Goal: Task Accomplishment & Management: Manage account settings

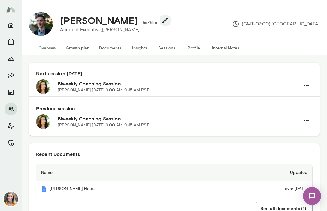
scroll to position [6, 0]
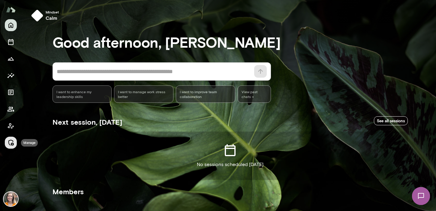
click at [10, 143] on icon "Manage" at bounding box center [10, 142] width 7 height 7
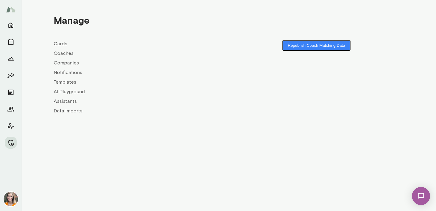
click at [66, 53] on link "Coaches" at bounding box center [141, 53] width 175 height 7
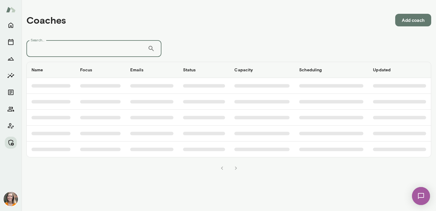
click at [83, 48] on input "Search..." at bounding box center [86, 48] width 121 height 17
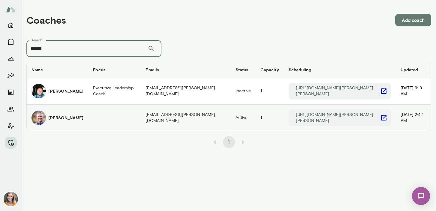
type input "******"
click at [96, 114] on td "coaches table" at bounding box center [114, 118] width 53 height 26
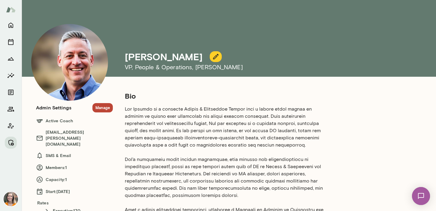
click at [105, 109] on button "Manage" at bounding box center [103, 107] width 20 height 9
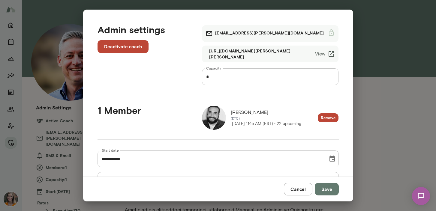
click at [299, 188] on button "Cancel" at bounding box center [298, 189] width 29 height 13
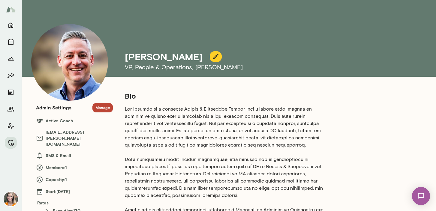
click at [96, 134] on h6 "[EMAIL_ADDRESS][PERSON_NAME][DOMAIN_NAME]" at bounding box center [74, 138] width 77 height 18
click at [98, 108] on button "Manage" at bounding box center [103, 107] width 20 height 9
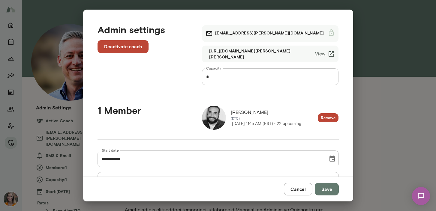
click at [214, 116] on img at bounding box center [214, 118] width 24 height 24
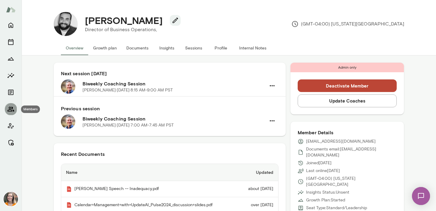
click at [7, 110] on button "Members" at bounding box center [11, 109] width 12 height 12
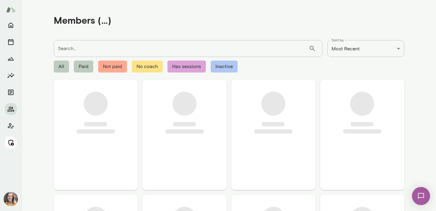
click at [11, 143] on icon "Manage" at bounding box center [10, 142] width 7 height 7
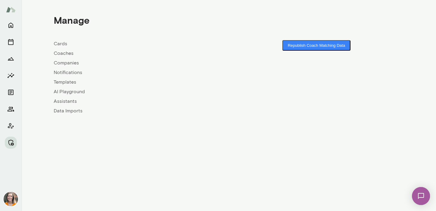
click at [63, 53] on link "Coaches" at bounding box center [141, 53] width 175 height 7
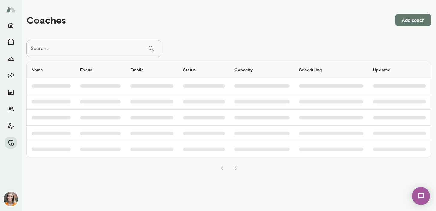
click at [73, 50] on input "Search..." at bounding box center [86, 48] width 121 height 17
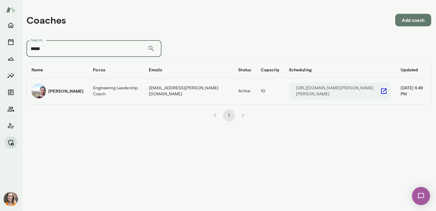
type input "*****"
click at [71, 89] on h6 "Vipin Hegde" at bounding box center [65, 91] width 35 height 6
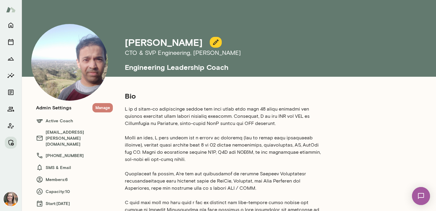
click at [102, 109] on button "Manage" at bounding box center [103, 107] width 20 height 9
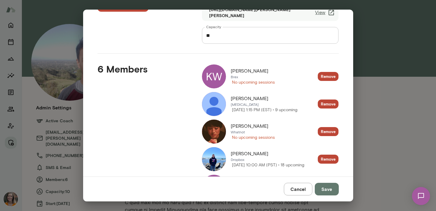
scroll to position [62, 0]
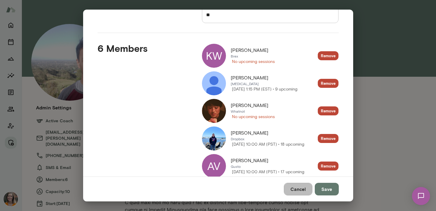
click at [301, 189] on button "Cancel" at bounding box center [298, 189] width 29 height 13
